Goal: Find contact information: Find contact information

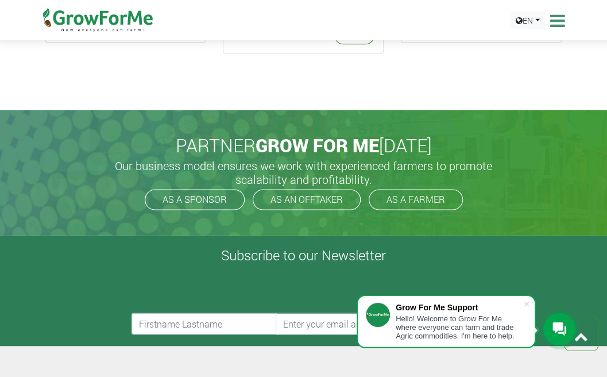
scroll to position [2436, 0]
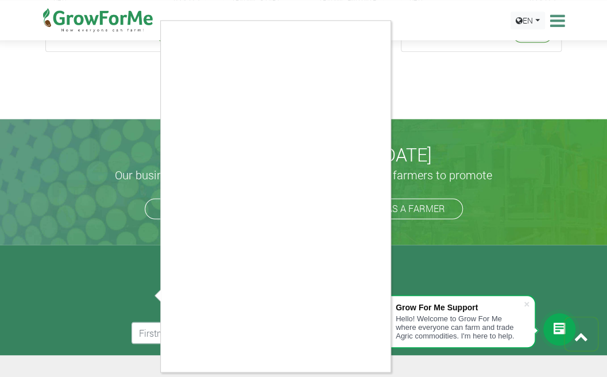
click at [495, 113] on div at bounding box center [303, 188] width 607 height 377
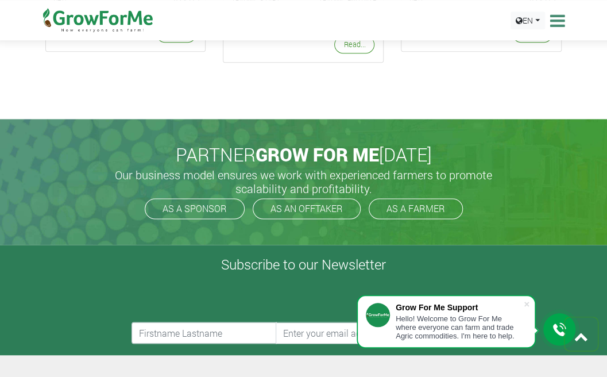
click at [556, 16] on icon at bounding box center [556, 20] width 18 height 17
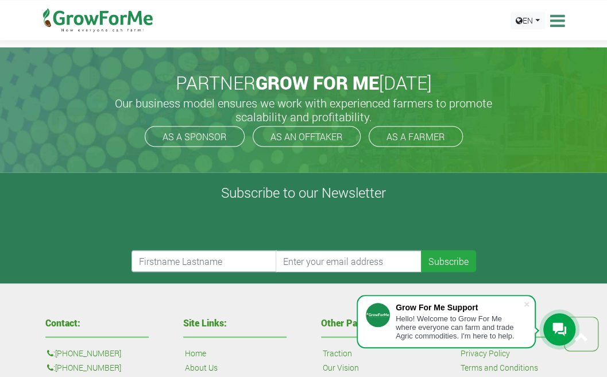
scroll to position [2647, 0]
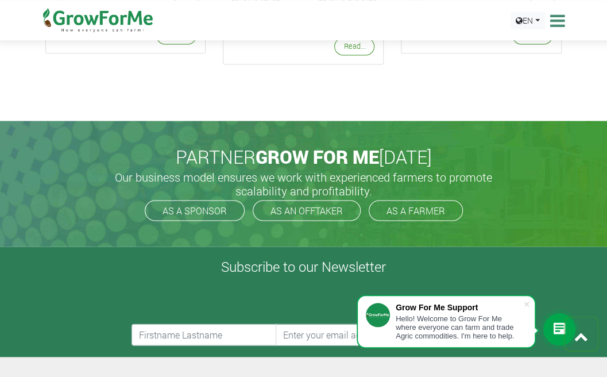
click at [556, 16] on icon at bounding box center [556, 20] width 18 height 17
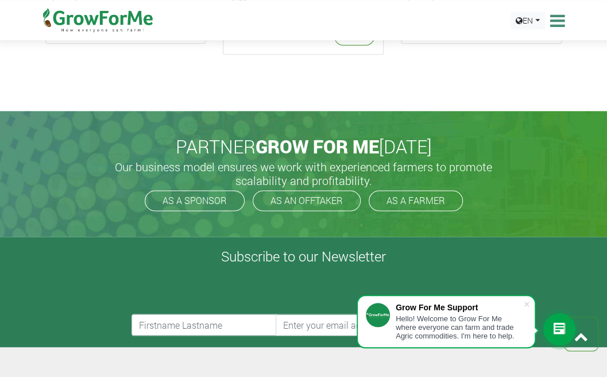
scroll to position [2436, 0]
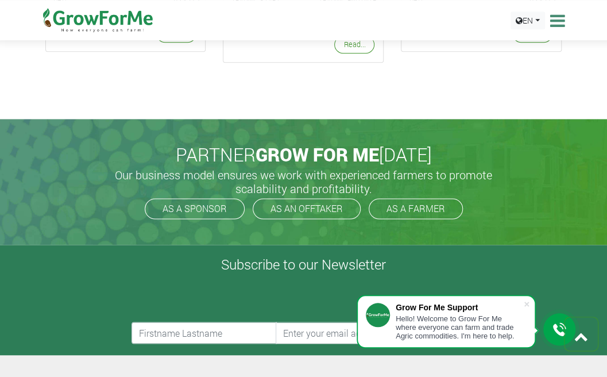
click at [556, 16] on icon at bounding box center [556, 20] width 18 height 17
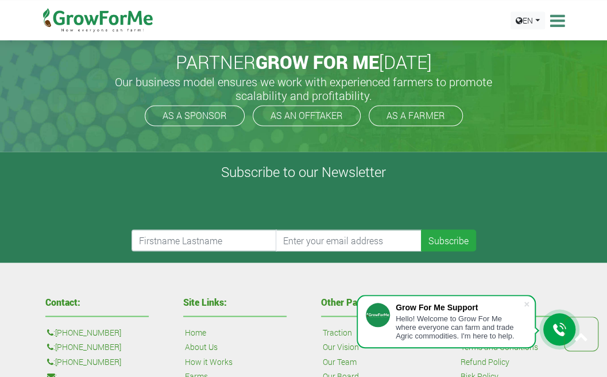
click at [556, 16] on icon at bounding box center [556, 20] width 18 height 17
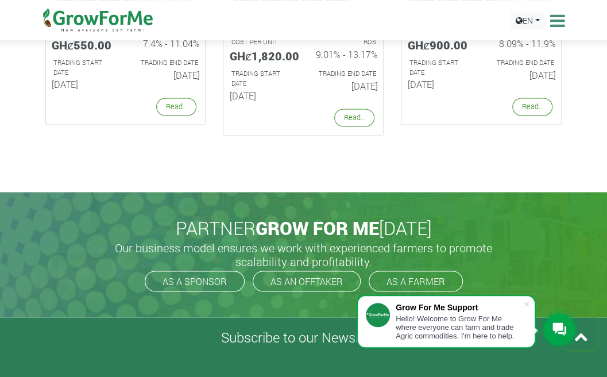
scroll to position [2631, 0]
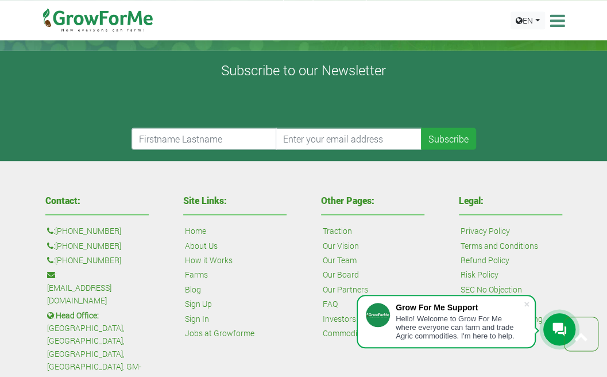
click at [556, 16] on icon at bounding box center [556, 20] width 18 height 17
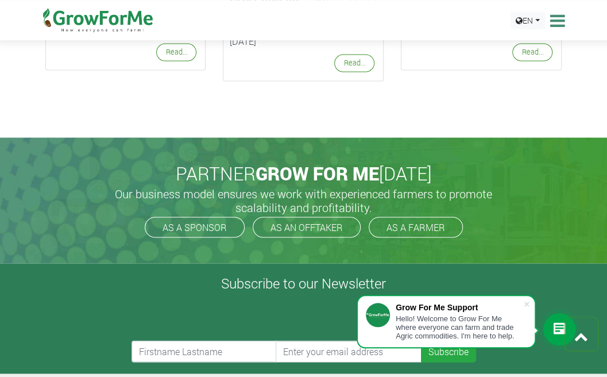
click at [556, 16] on icon at bounding box center [556, 20] width 18 height 17
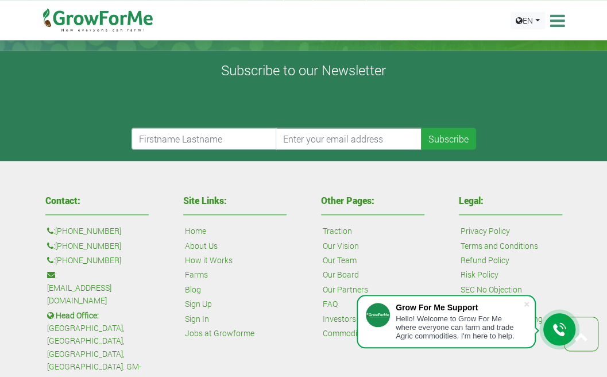
click at [556, 16] on icon at bounding box center [556, 20] width 18 height 17
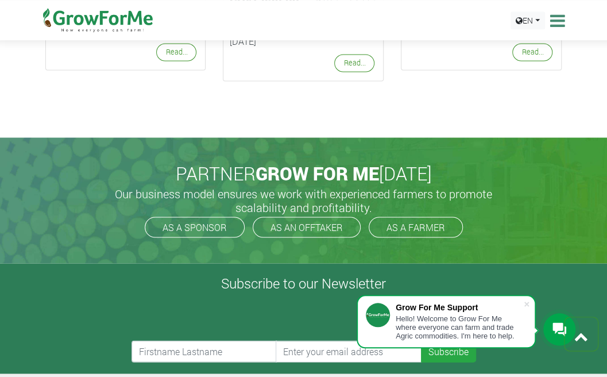
click at [556, 16] on icon at bounding box center [556, 20] width 18 height 17
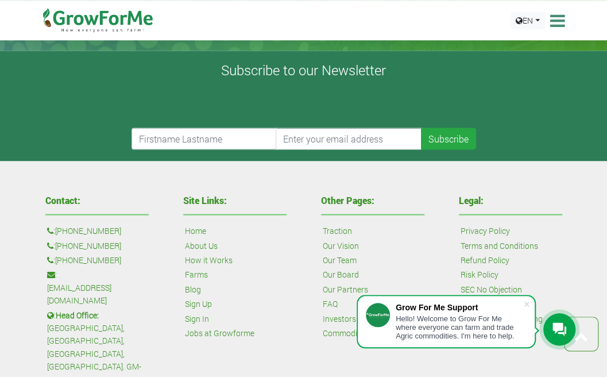
click at [553, 324] on icon at bounding box center [560, 329] width 14 height 14
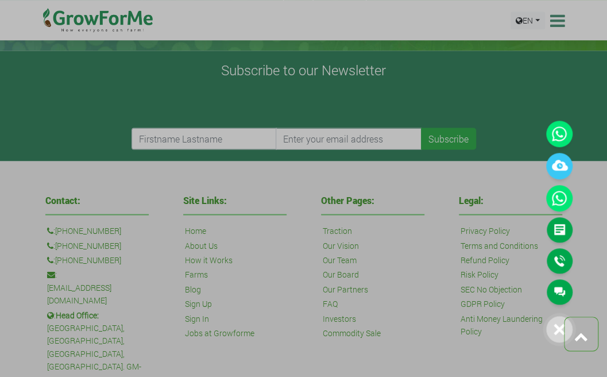
click at [395, 250] on div at bounding box center [303, 188] width 607 height 377
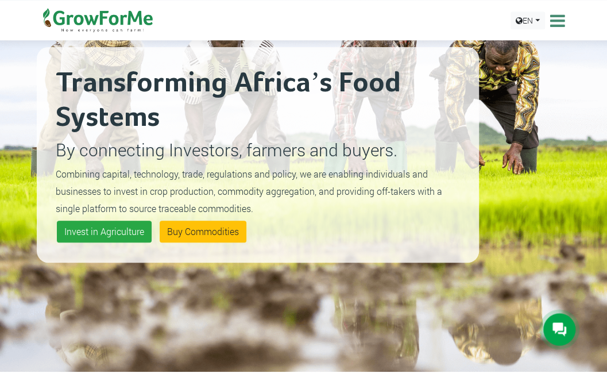
scroll to position [0, 0]
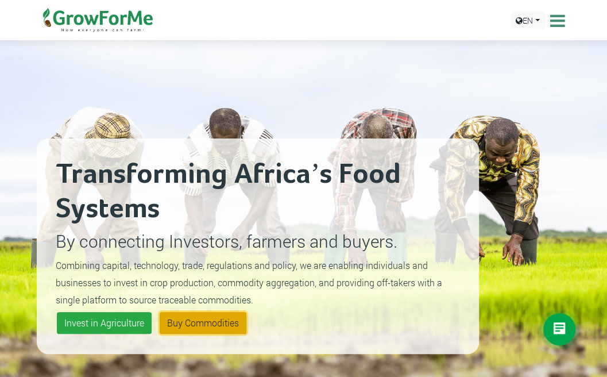
click at [195, 327] on link "Buy Commodities" at bounding box center [203, 323] width 87 height 22
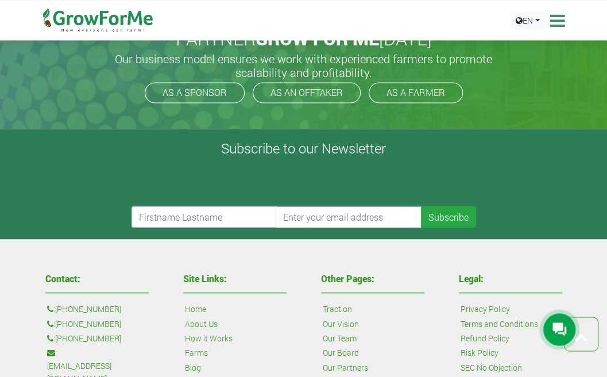
scroll to position [2555, 0]
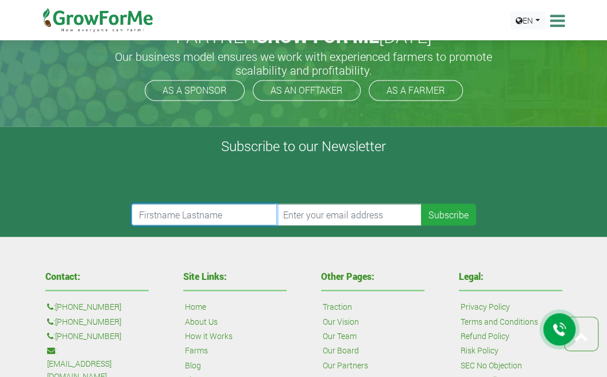
click at [157, 215] on input "text" at bounding box center [205, 214] width 146 height 22
type input "obrempong Badu Vroom"
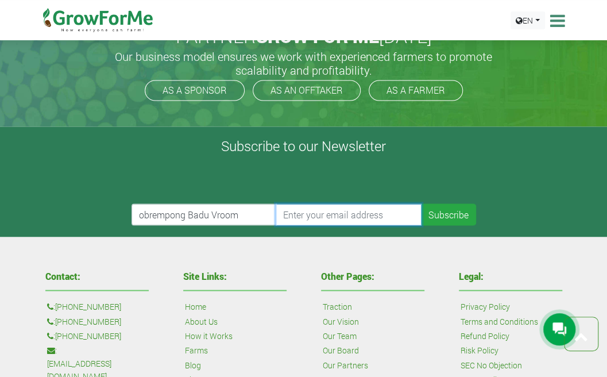
click at [315, 212] on input "email" at bounding box center [349, 214] width 146 height 22
type input "[EMAIL_ADDRESS]."
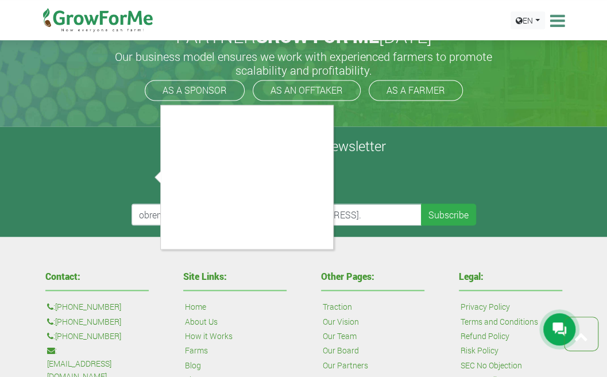
click at [318, 275] on div at bounding box center [303, 188] width 607 height 377
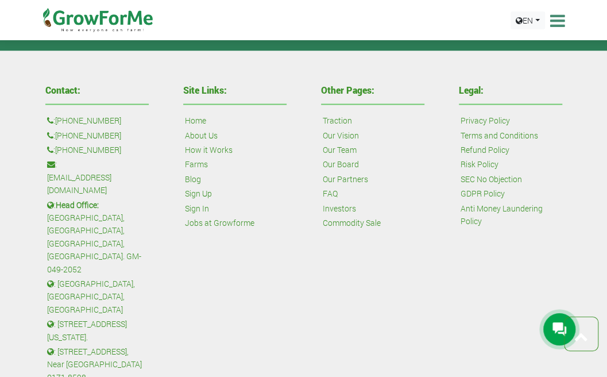
scroll to position [2828, 0]
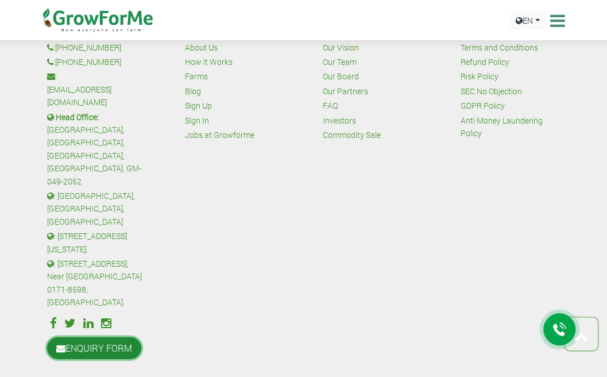
click at [106, 337] on link "ENQUIRY FORM" at bounding box center [94, 348] width 94 height 22
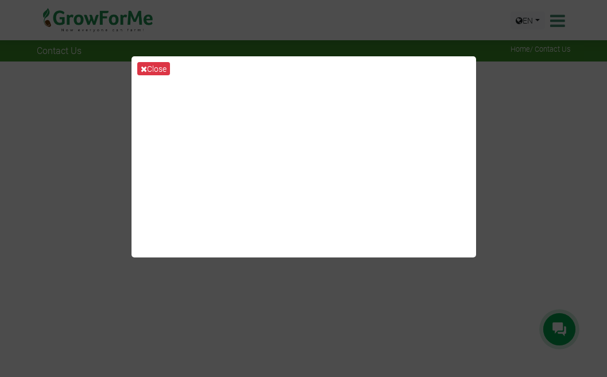
click at [148, 65] on button "Close" at bounding box center [153, 68] width 33 height 13
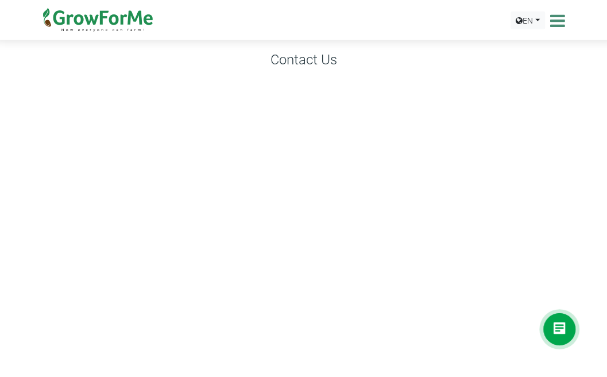
scroll to position [29, 0]
click at [551, 25] on icon at bounding box center [556, 20] width 18 height 17
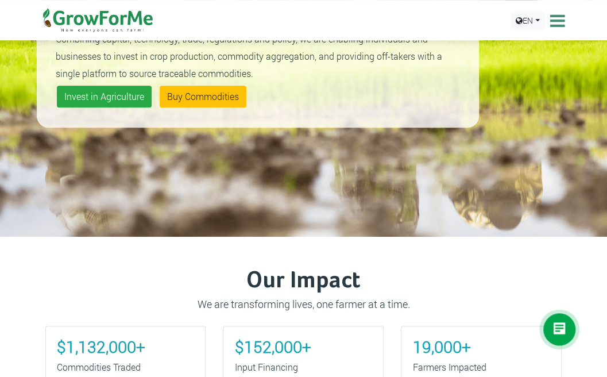
scroll to position [225, 0]
